Goal: Task Accomplishment & Management: Complete application form

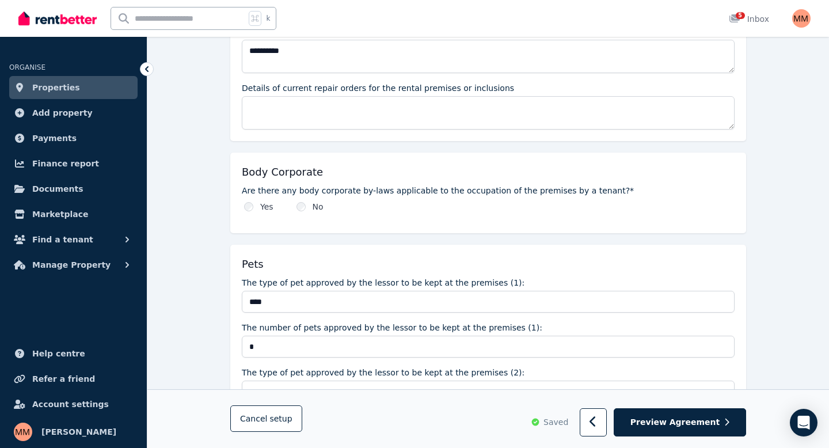
scroll to position [657, 0]
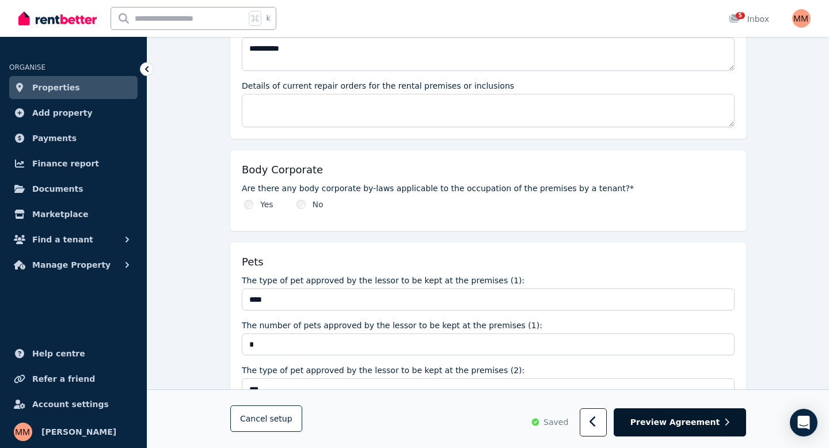
click at [681, 422] on span "Preview Agreement" at bounding box center [675, 423] width 89 height 12
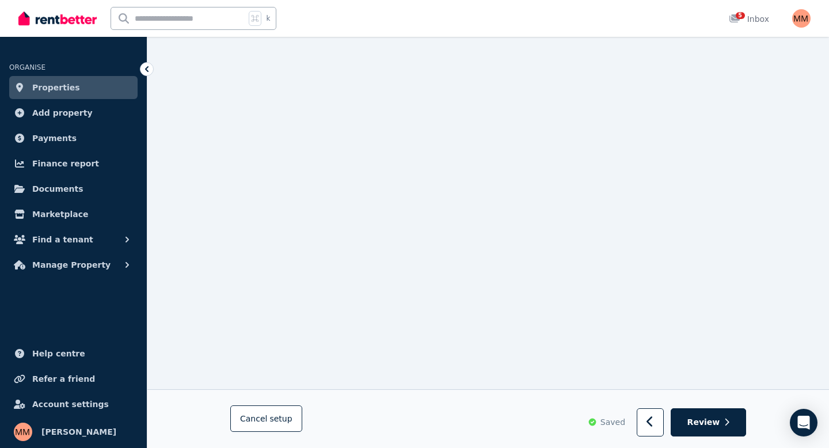
scroll to position [1986, 0]
click at [659, 424] on button "button" at bounding box center [650, 423] width 27 height 28
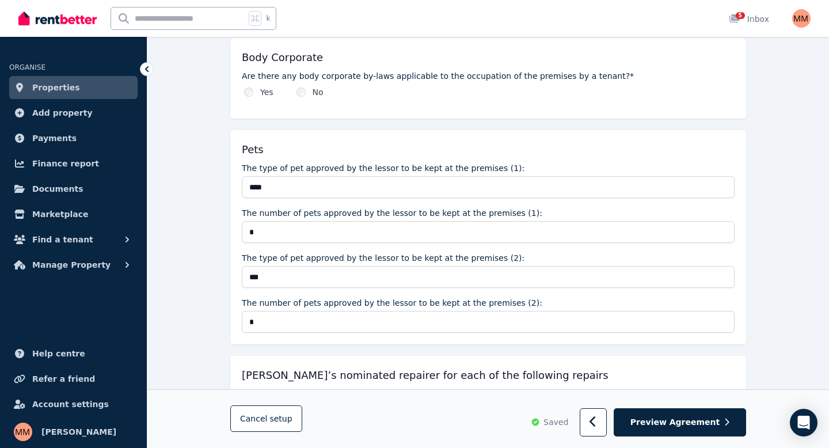
scroll to position [768, 0]
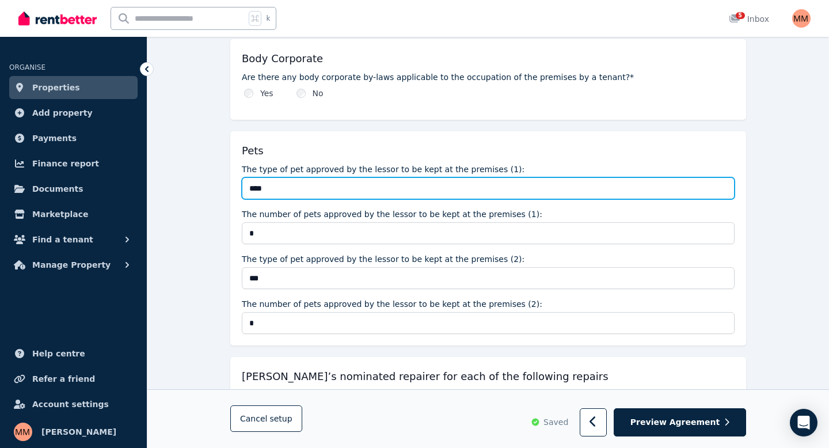
drag, startPoint x: 277, startPoint y: 189, endPoint x: 213, endPoint y: 189, distance: 63.9
type input "*"
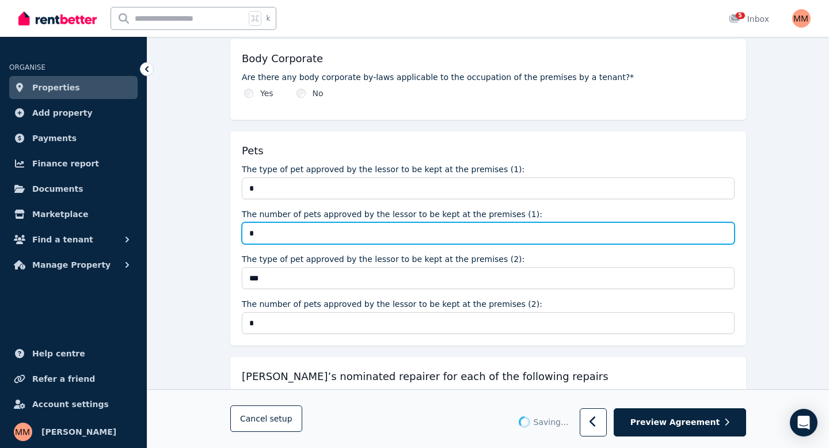
click at [276, 241] on input "*" at bounding box center [488, 233] width 493 height 22
type input "*"
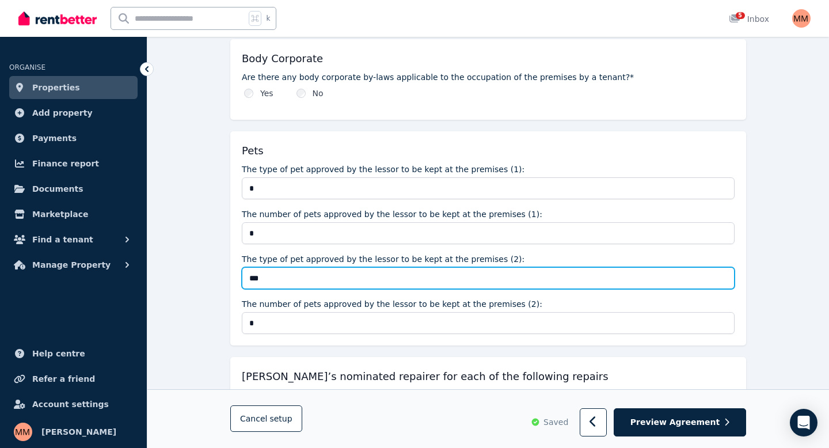
drag, startPoint x: 297, startPoint y: 276, endPoint x: 216, endPoint y: 276, distance: 81.2
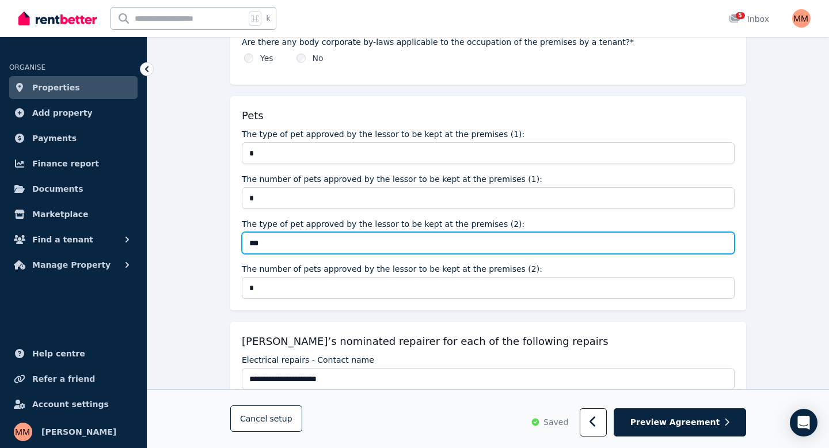
scroll to position [806, 0]
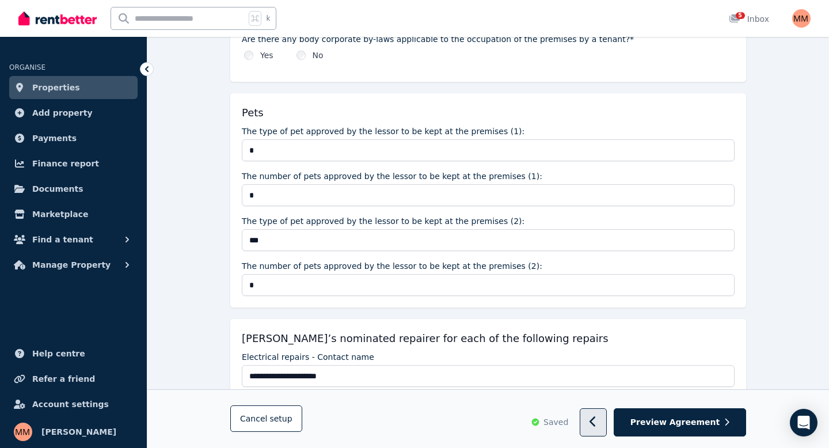
click at [602, 435] on button "button" at bounding box center [593, 423] width 27 height 28
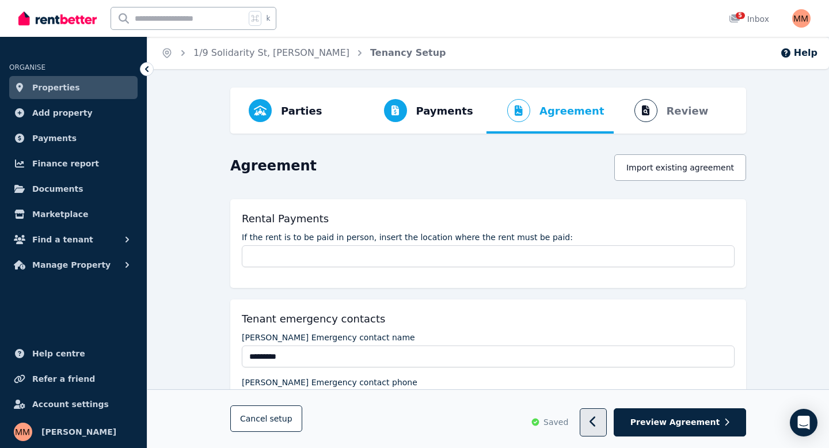
select select "**********"
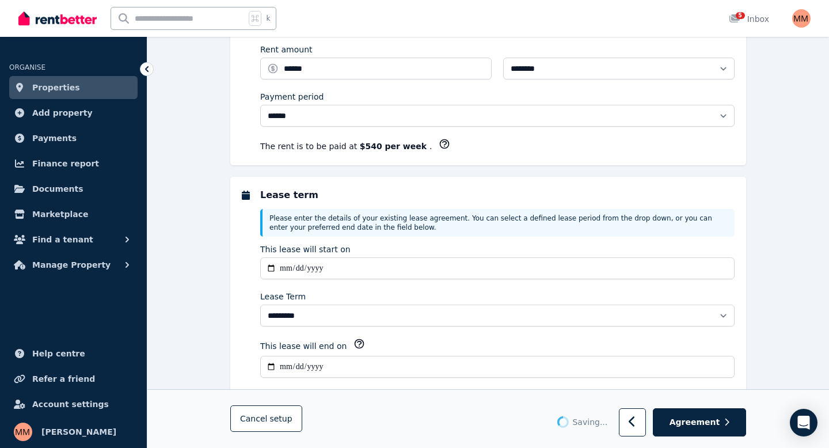
select select "**********"
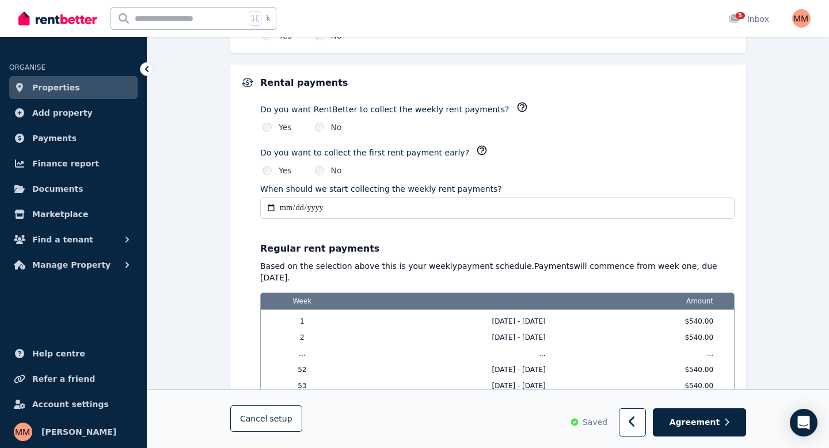
scroll to position [787, 0]
click at [697, 424] on span "Agreement" at bounding box center [695, 423] width 51 height 12
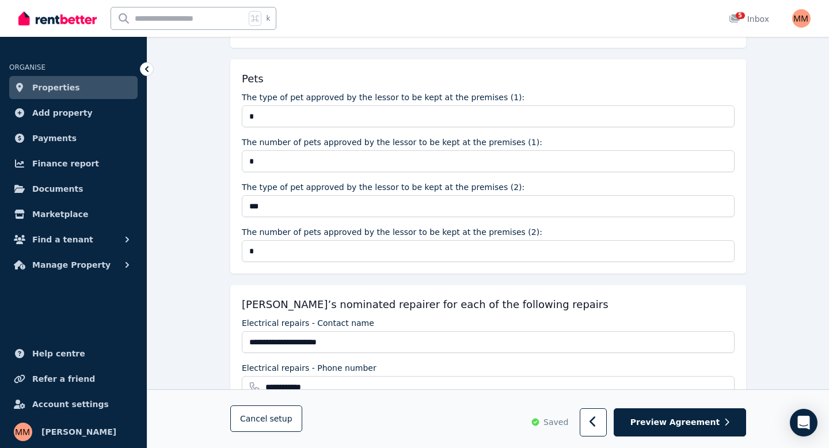
scroll to position [860, 0]
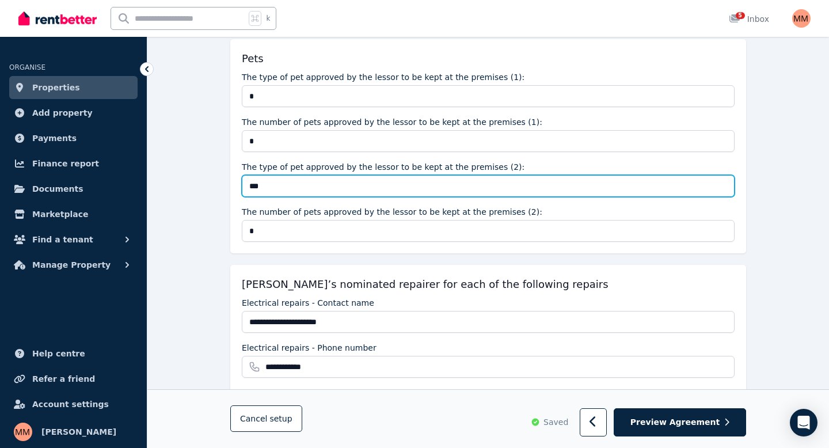
drag, startPoint x: 348, startPoint y: 183, endPoint x: 226, endPoint y: 178, distance: 122.2
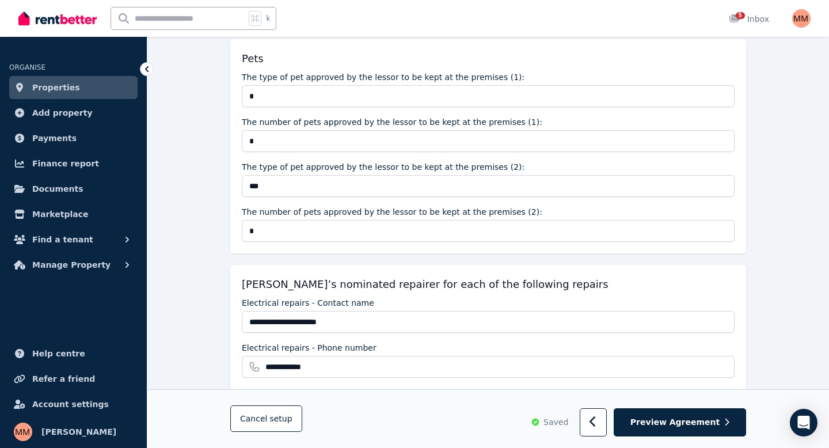
click at [312, 82] on label "The type of pet approved by the lessor to be kept at the premises (1):" at bounding box center [383, 77] width 283 height 12
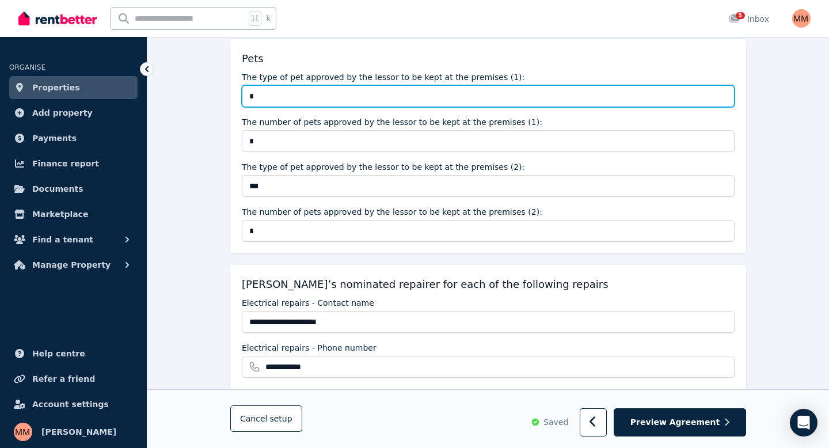
click at [312, 85] on input "*" at bounding box center [488, 96] width 493 height 22
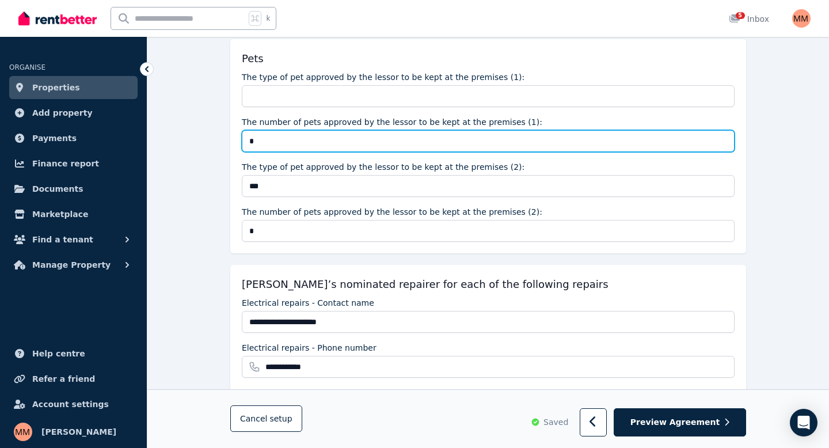
click at [298, 142] on input "*" at bounding box center [488, 141] width 493 height 22
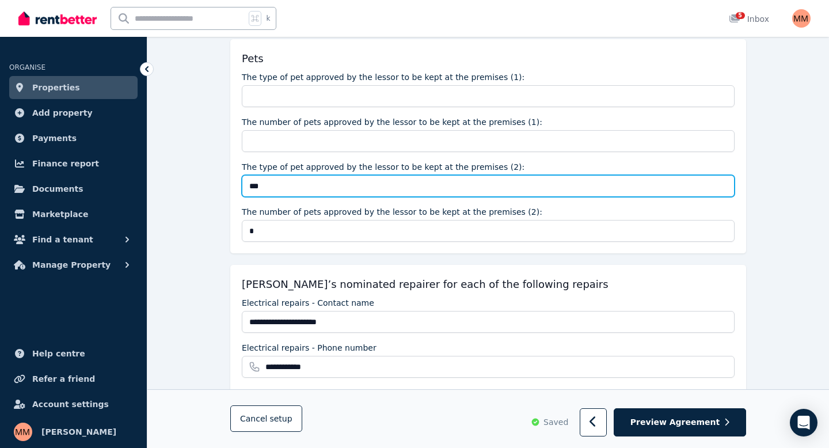
drag, startPoint x: 291, startPoint y: 187, endPoint x: 180, endPoint y: 187, distance: 110.6
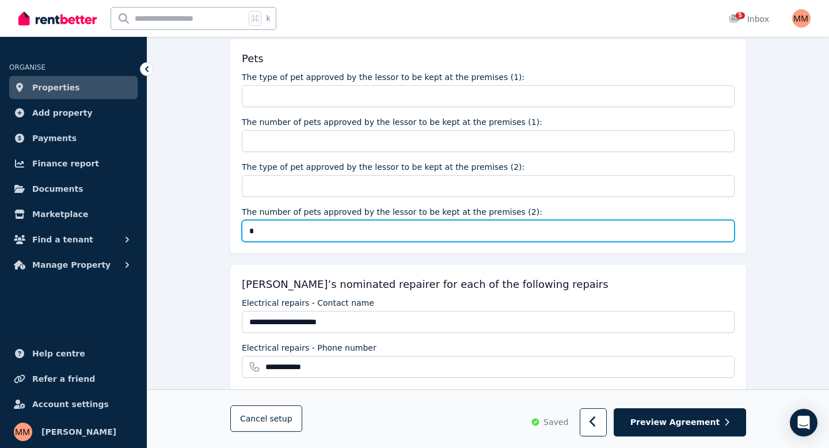
click at [266, 226] on input "*" at bounding box center [488, 231] width 493 height 22
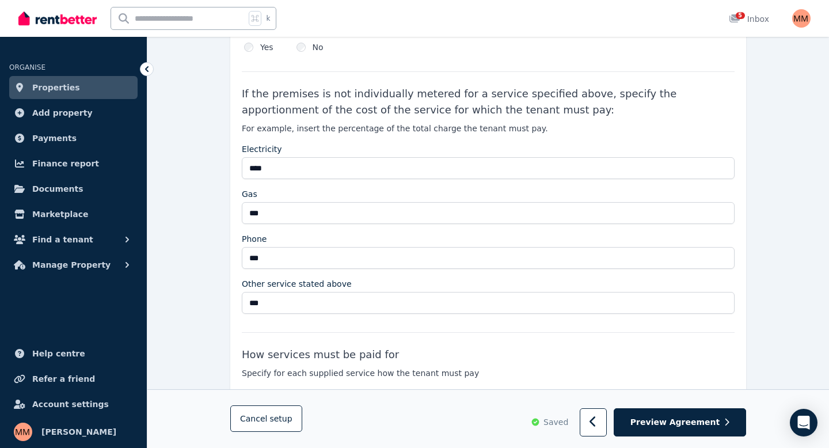
scroll to position [2107, 0]
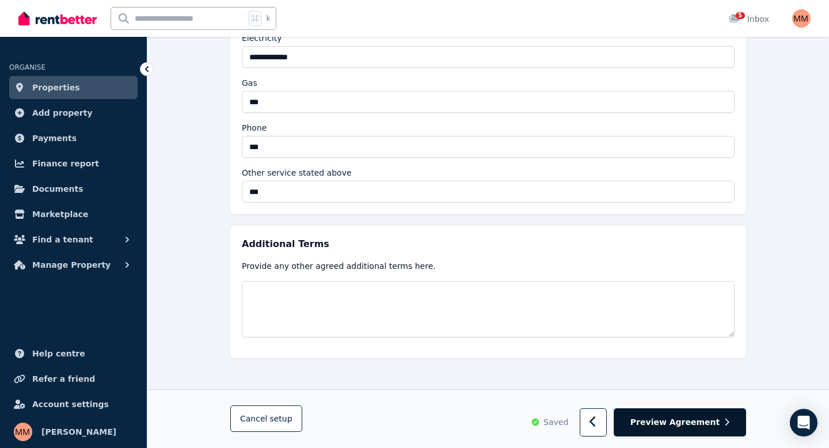
click at [697, 427] on span "Preview Agreement" at bounding box center [675, 423] width 89 height 12
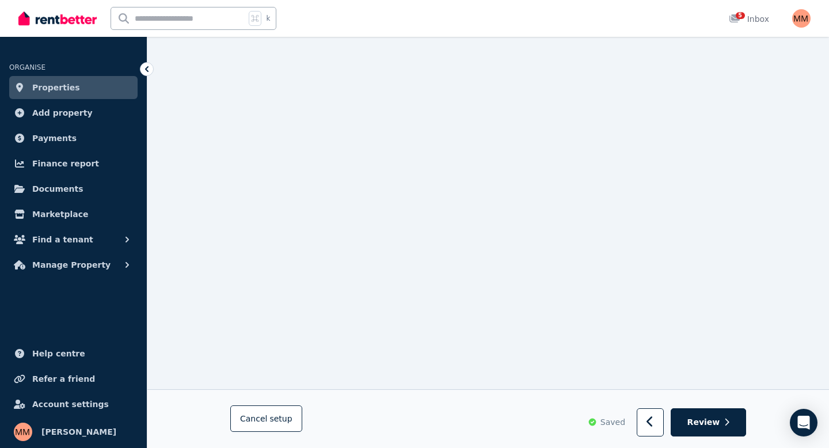
scroll to position [1857, 0]
click at [649, 423] on button "button" at bounding box center [650, 423] width 27 height 28
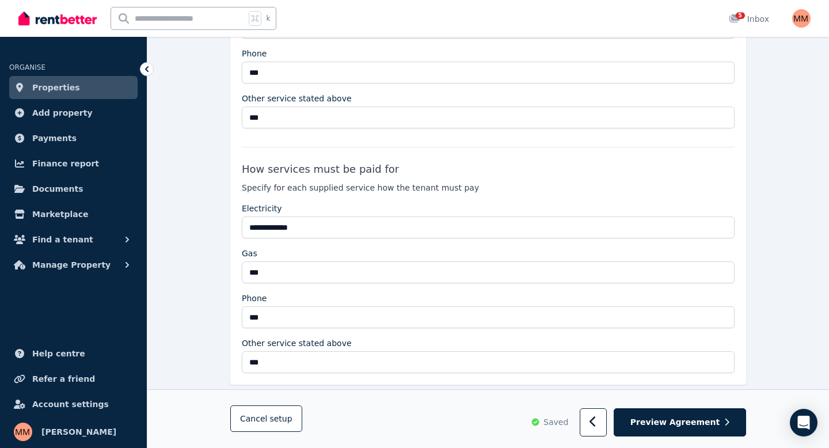
scroll to position [1934, 0]
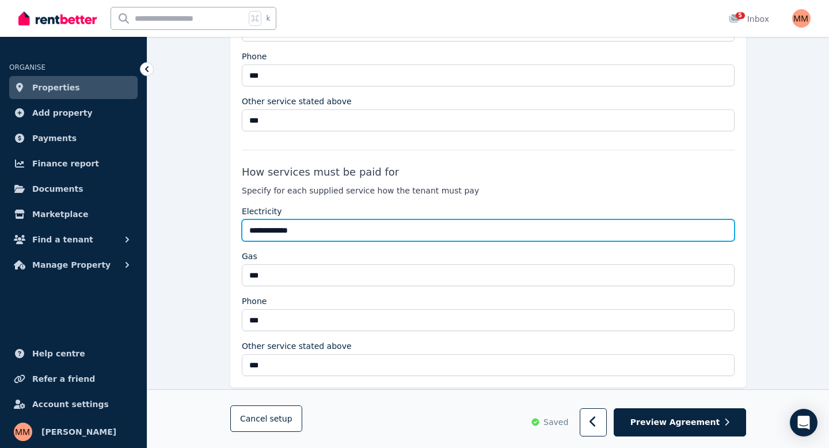
drag, startPoint x: 308, startPoint y: 230, endPoint x: 221, endPoint y: 217, distance: 88.5
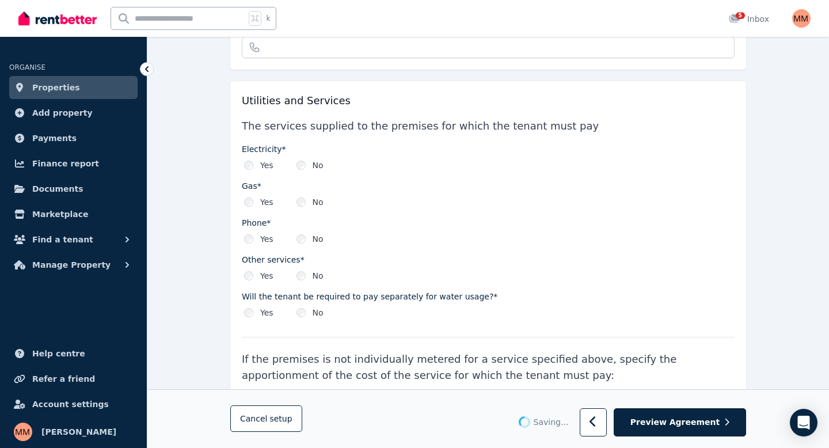
scroll to position [1485, 0]
click at [306, 239] on div "No" at bounding box center [310, 240] width 27 height 12
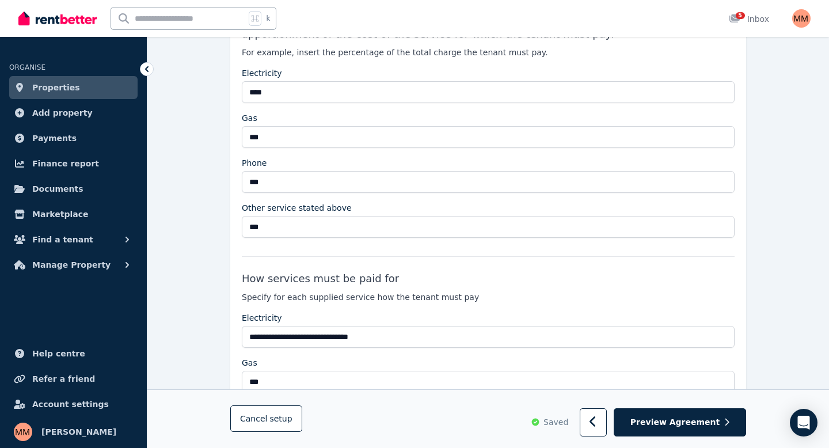
scroll to position [1862, 0]
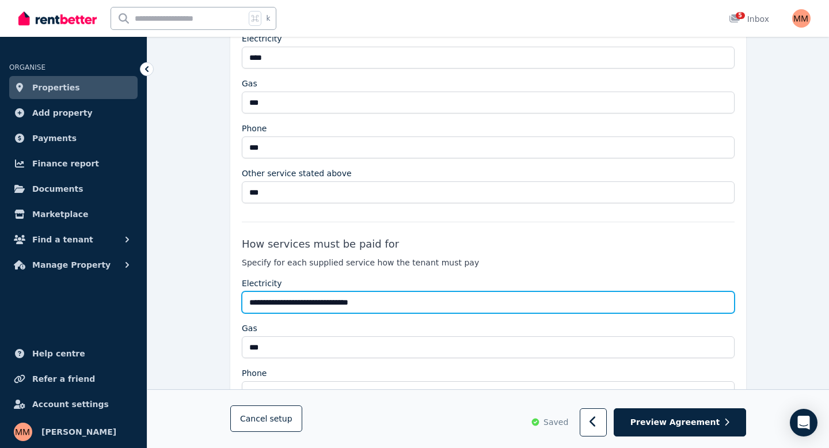
click at [373, 300] on input "**********" at bounding box center [488, 302] width 493 height 22
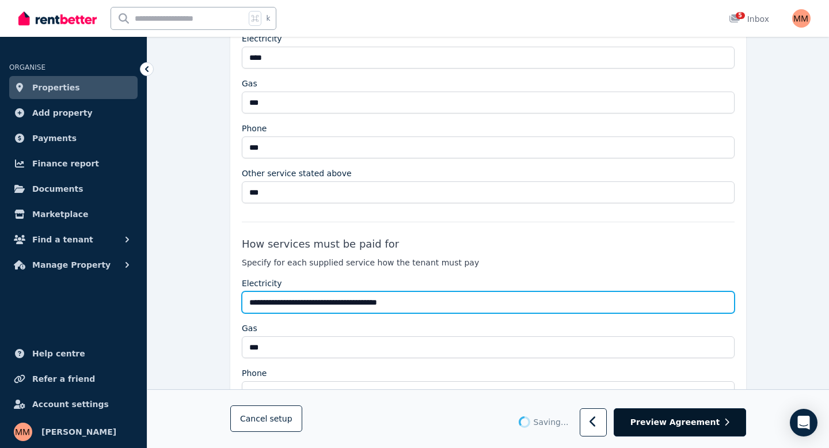
type input "**********"
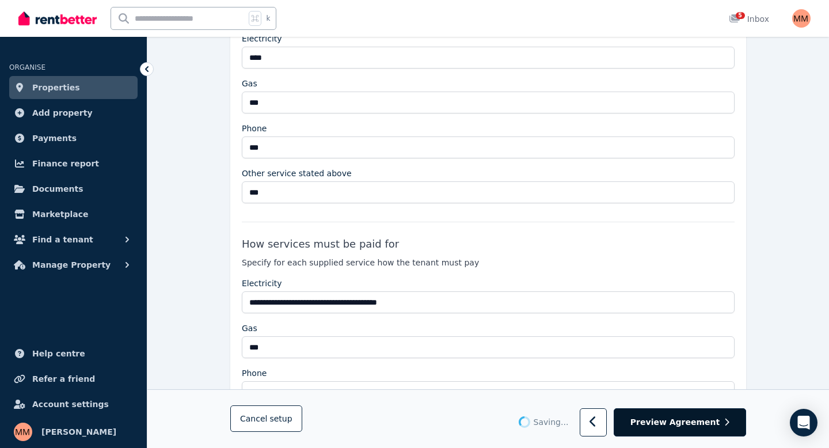
click at [674, 415] on button "Preview Agreement" at bounding box center [680, 423] width 132 height 28
click at [674, 425] on span "Preview Agreement" at bounding box center [675, 423] width 89 height 12
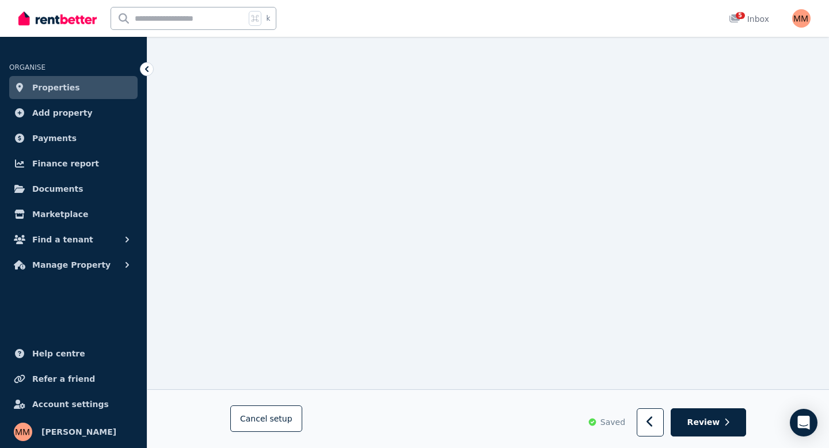
scroll to position [1727, 0]
click at [651, 430] on button "button" at bounding box center [650, 423] width 27 height 28
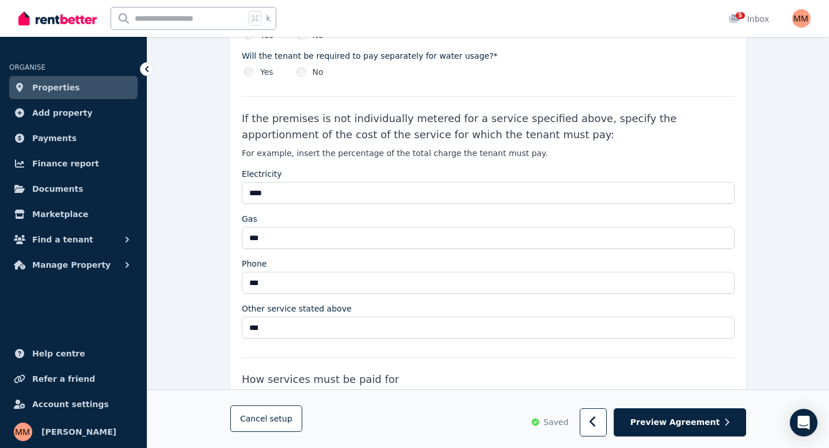
scroll to position [0, 0]
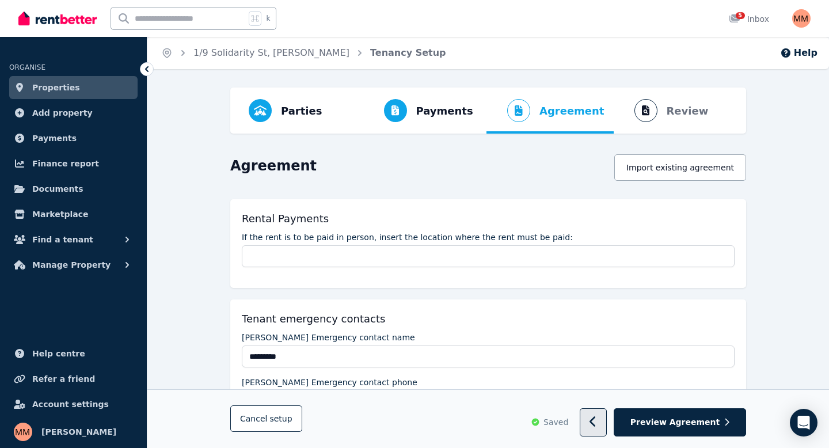
click at [597, 425] on icon "button" at bounding box center [593, 422] width 7 height 12
select select "**********"
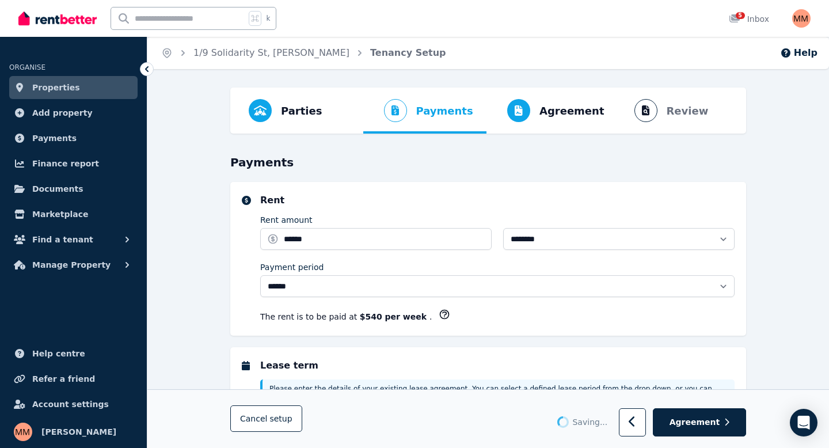
select select "**********"
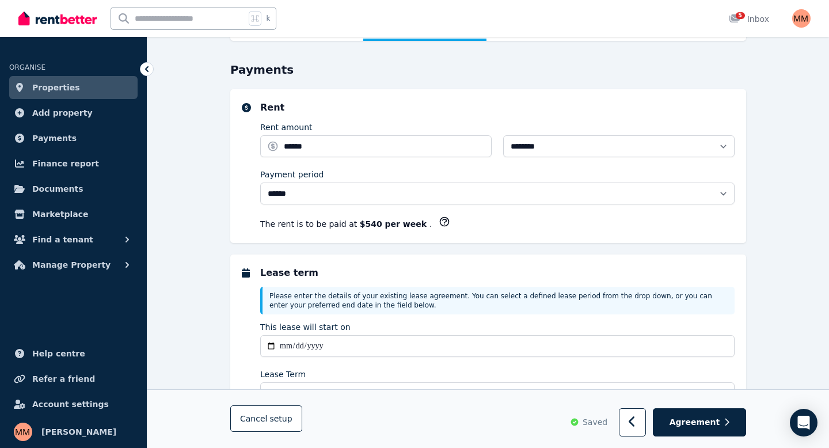
scroll to position [97, 0]
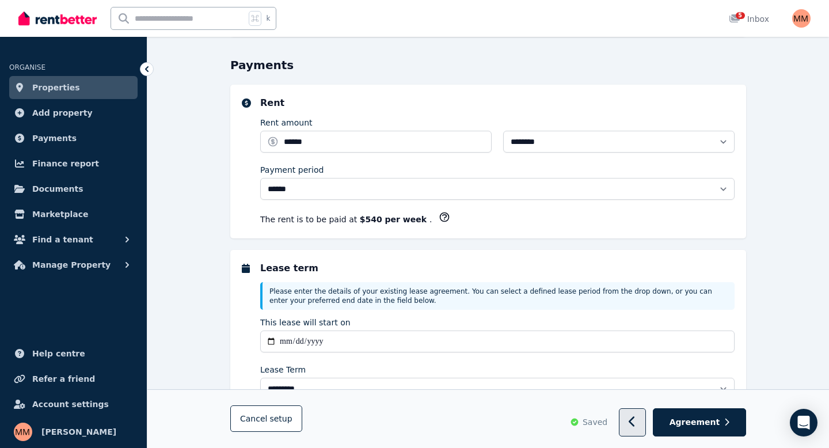
click at [634, 419] on button "button" at bounding box center [632, 423] width 27 height 28
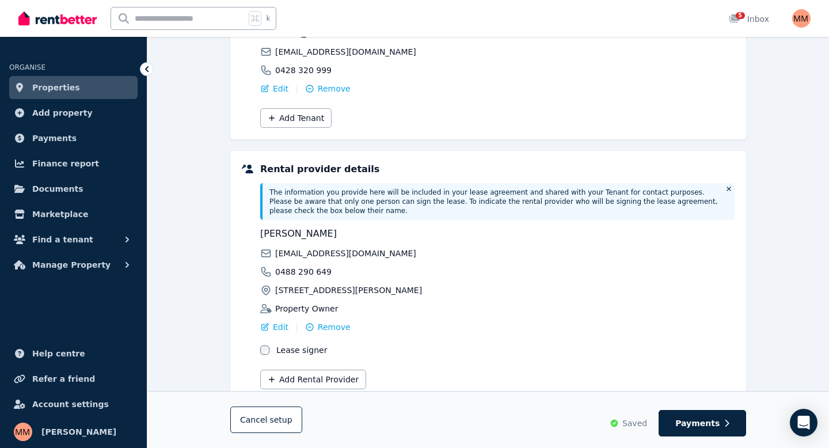
scroll to position [231, 0]
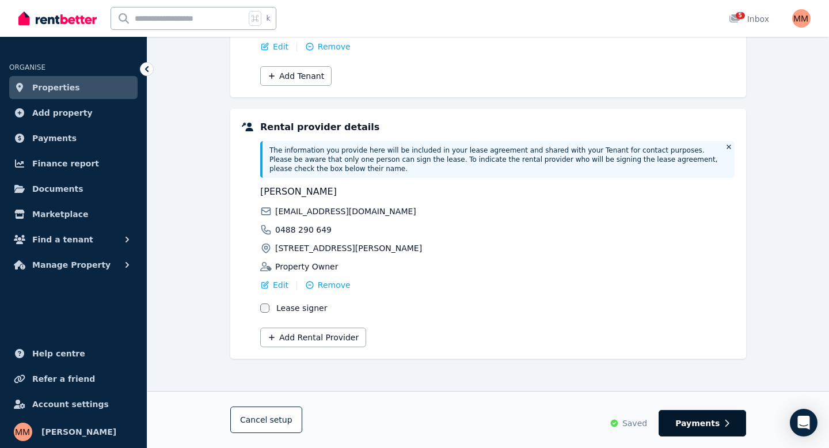
click at [700, 422] on span "Payments" at bounding box center [698, 424] width 44 height 12
select select "**********"
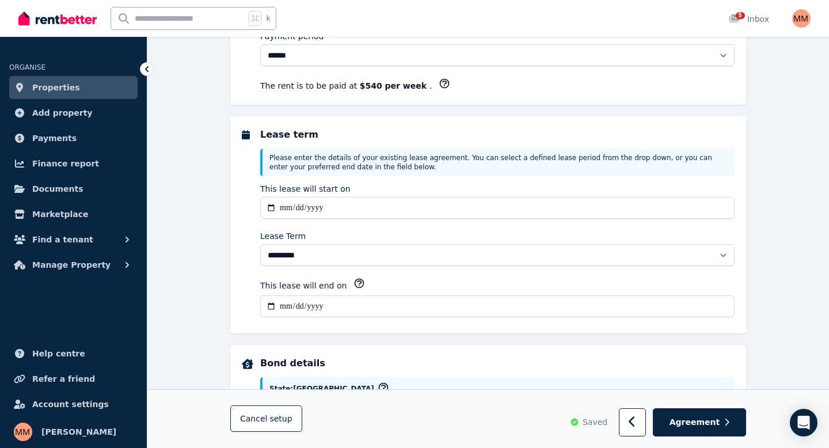
scroll to position [0, 0]
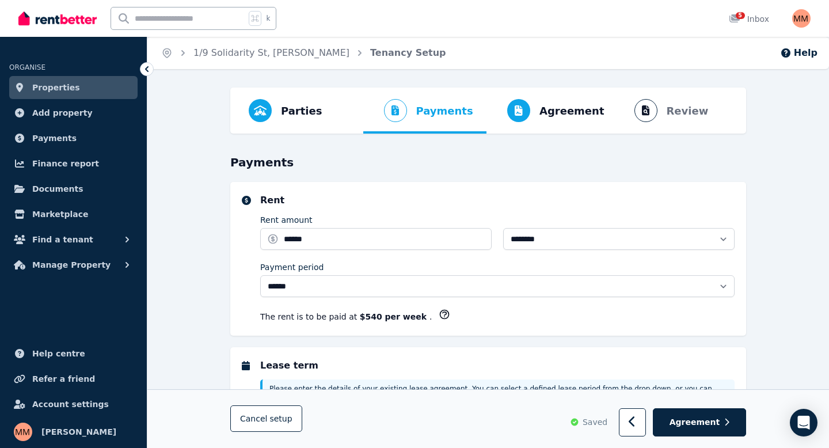
select select "**********"
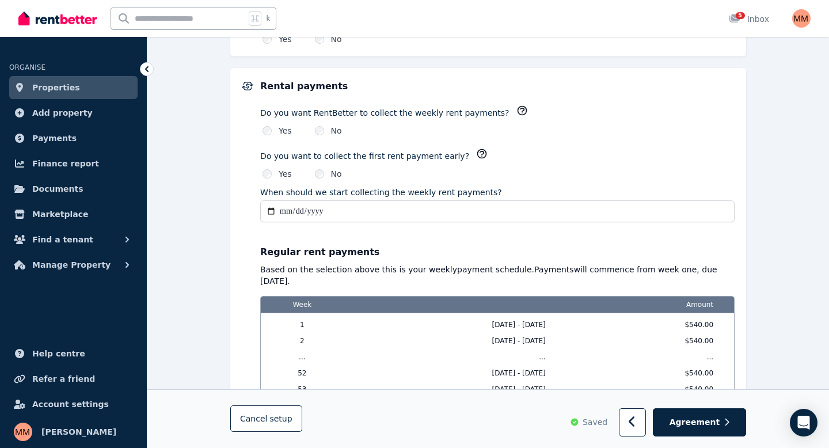
scroll to position [949, 0]
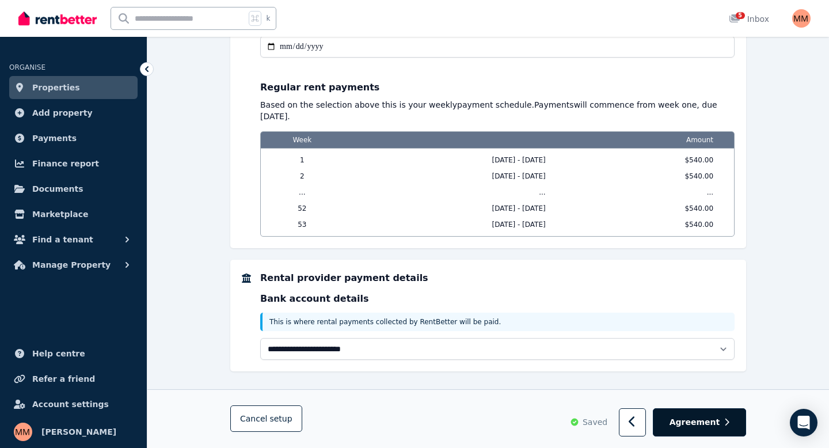
click at [669, 423] on button "Agreement" at bounding box center [699, 423] width 93 height 28
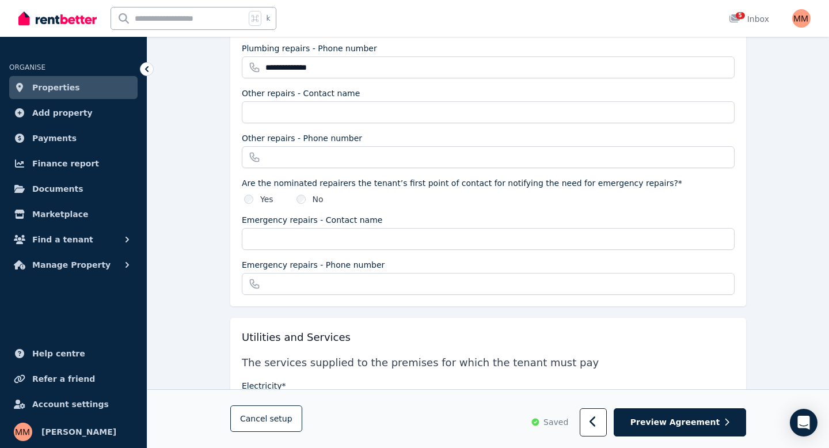
scroll to position [1258, 0]
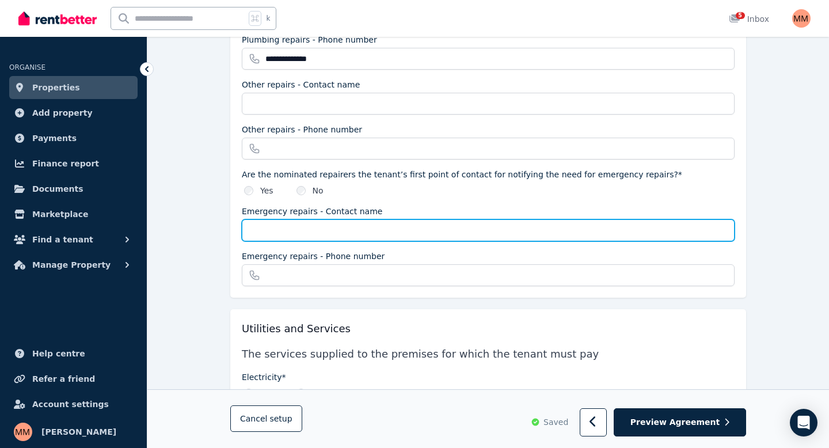
click at [303, 226] on input "Emergency repairs - Contact name" at bounding box center [488, 230] width 493 height 22
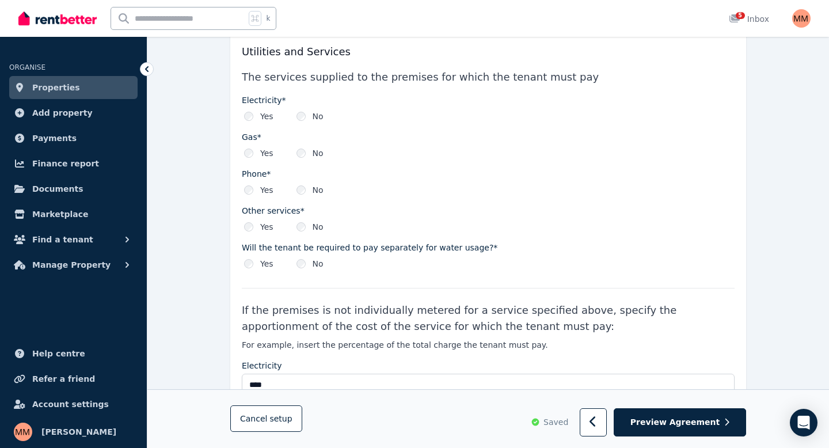
scroll to position [1539, 0]
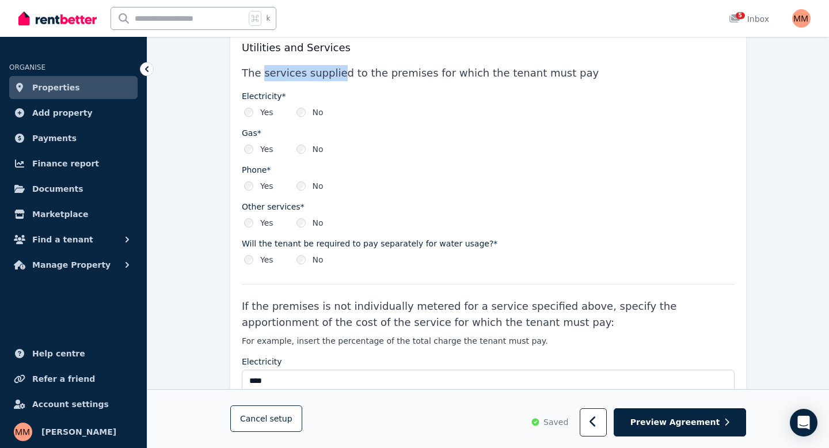
drag, startPoint x: 263, startPoint y: 74, endPoint x: 339, endPoint y: 74, distance: 75.4
click at [339, 74] on p "The services supplied to the premises for which the tenant must pay" at bounding box center [488, 72] width 493 height 25
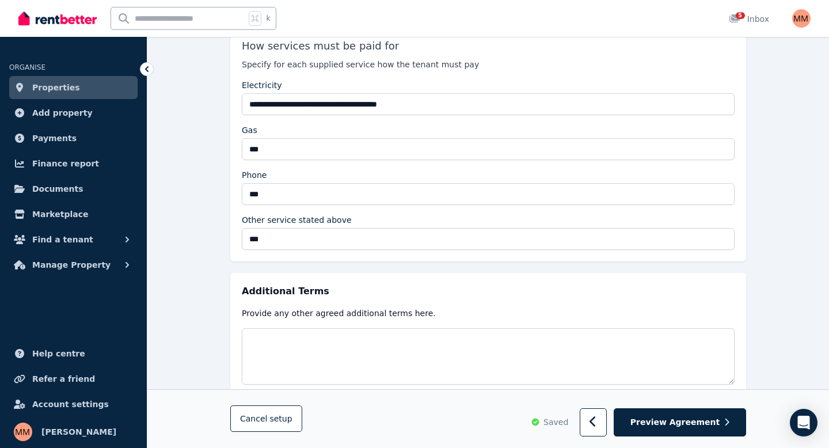
scroll to position [2107, 0]
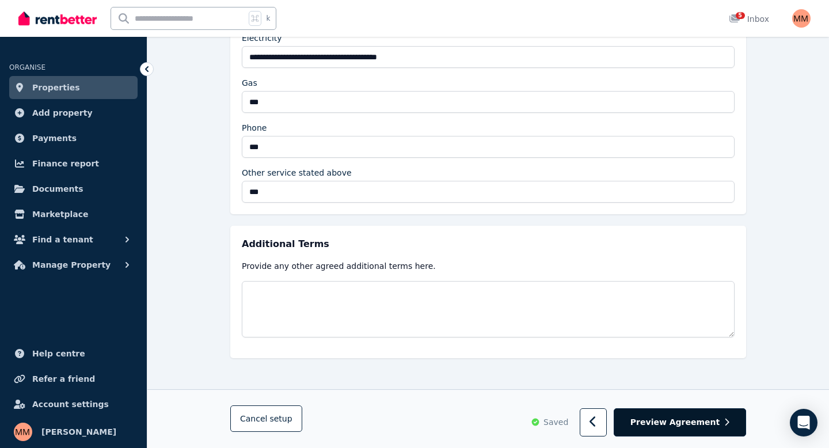
click at [698, 418] on span "Preview Agreement" at bounding box center [675, 423] width 89 height 12
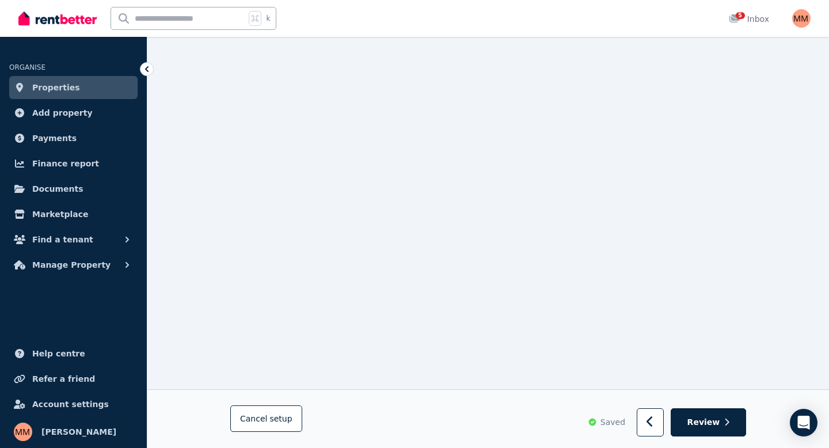
scroll to position [8682, 0]
click at [705, 427] on span "Review" at bounding box center [704, 423] width 33 height 12
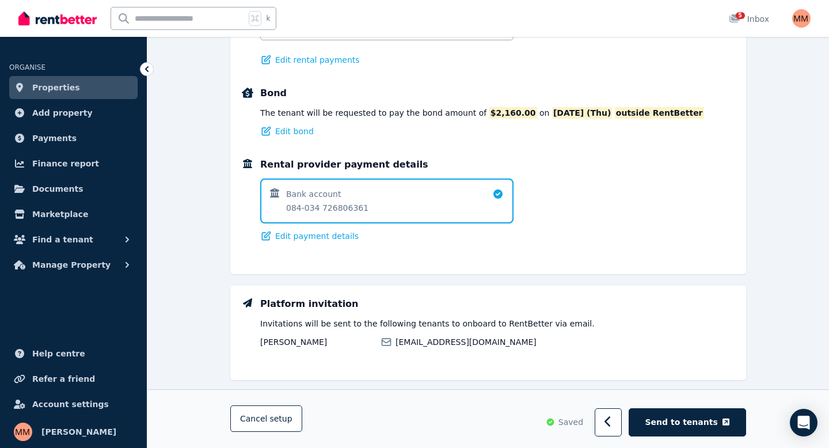
scroll to position [756, 0]
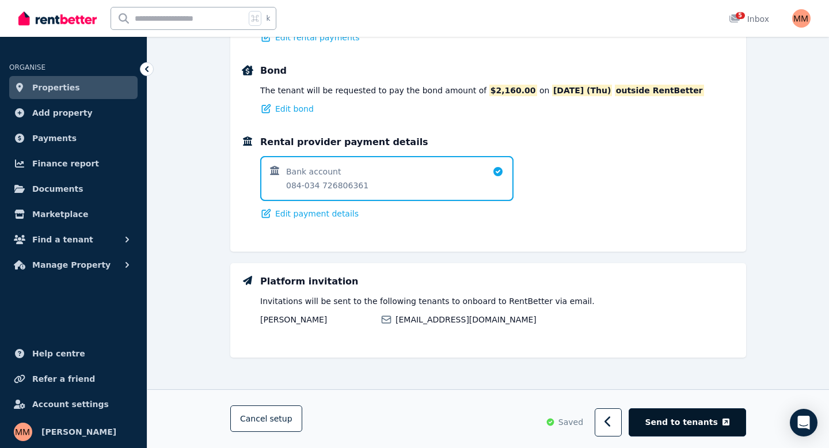
click at [684, 427] on span "Send to tenants" at bounding box center [682, 423] width 73 height 12
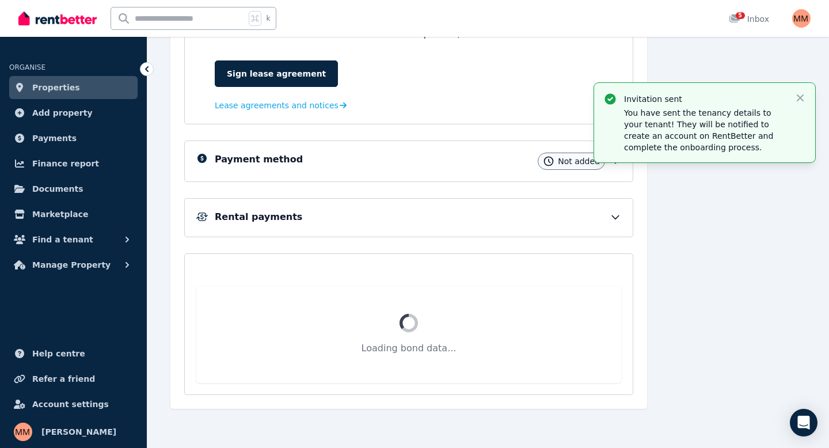
scroll to position [217, 0]
